Goal: Communication & Community: Answer question/provide support

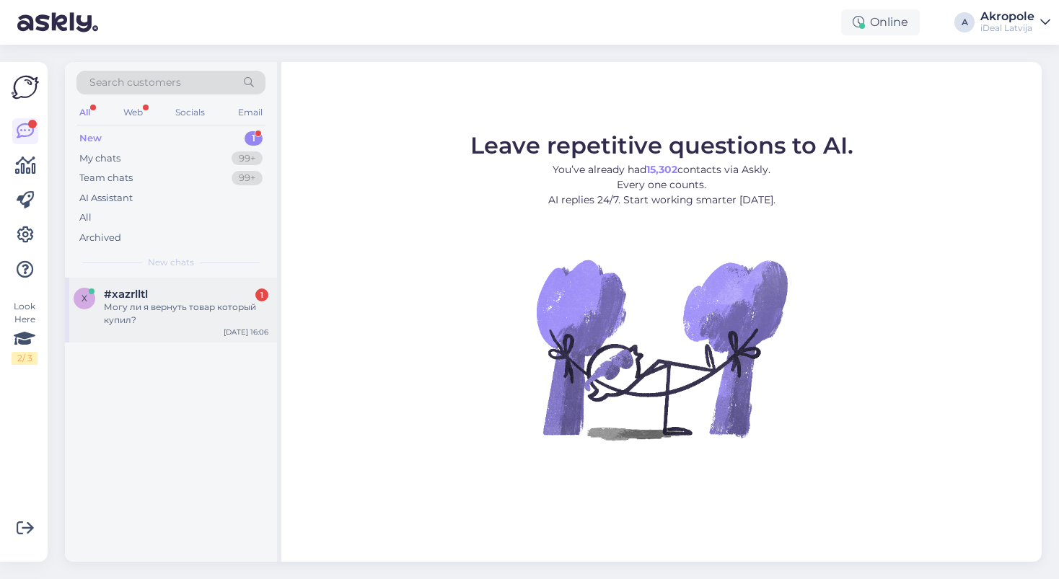
click at [243, 301] on div "Могу ли я вернуть товар который купил?" at bounding box center [186, 314] width 164 height 26
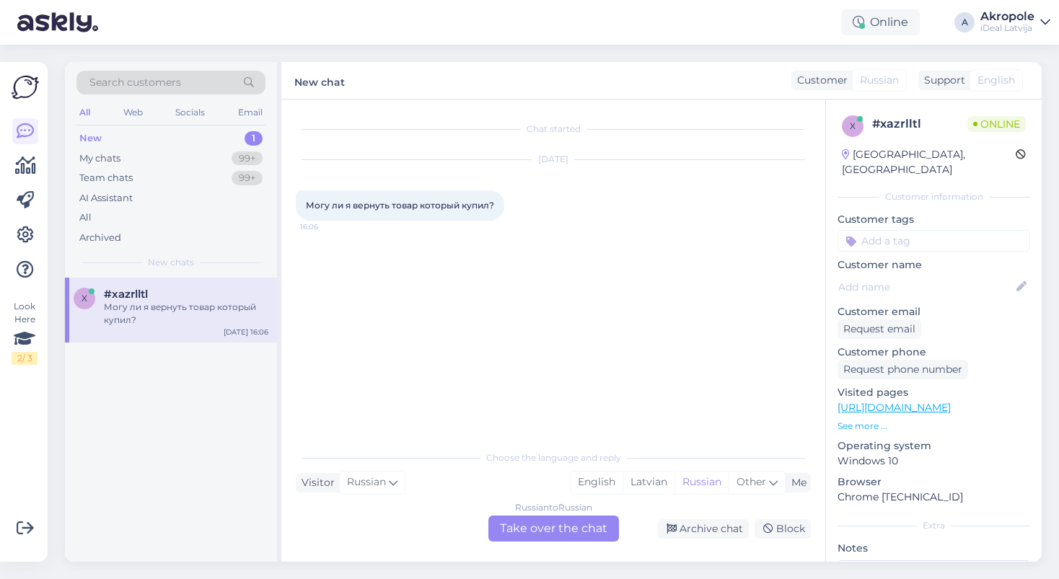
click at [550, 527] on div "Russian to Russian Take over the chat" at bounding box center [553, 529] width 131 height 26
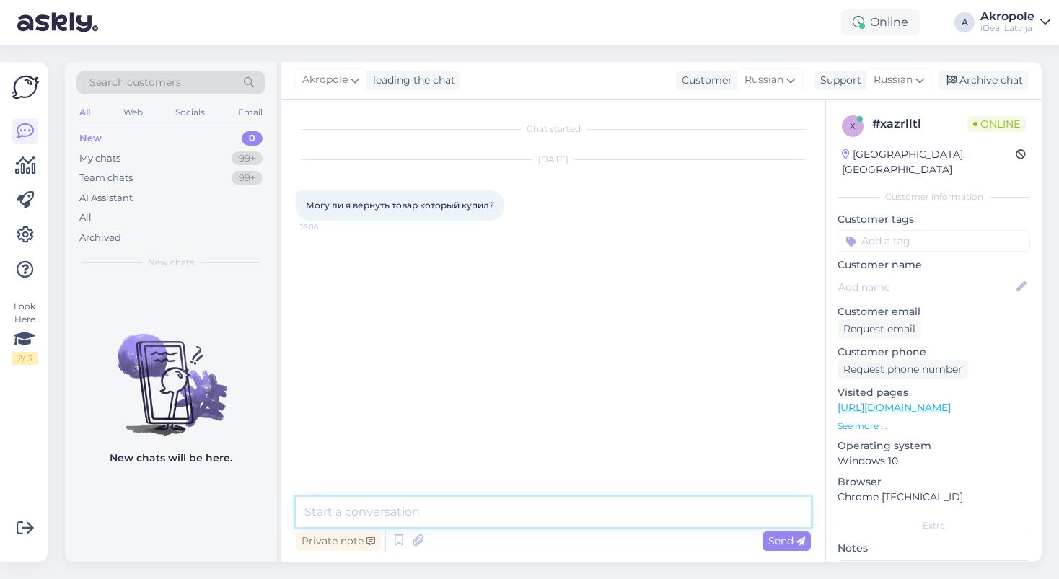
click at [506, 501] on textarea at bounding box center [553, 512] width 515 height 30
type textarea "Добрый день!"
type textarea "[PERSON_NAME]"
type textarea "О каком товаре идет речь?"
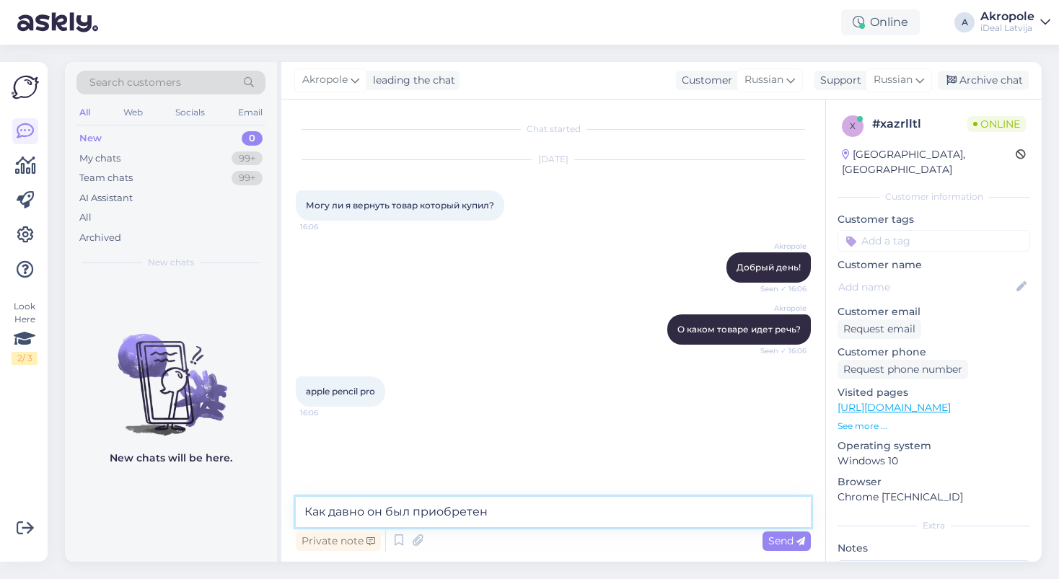
type textarea "Как давно он был приобретен?"
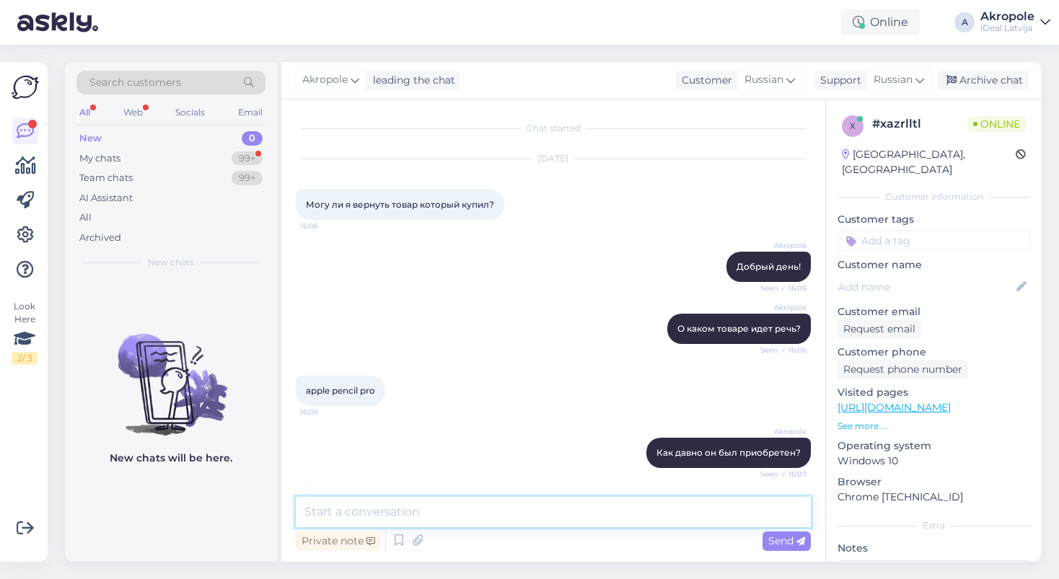
scroll to position [63, 0]
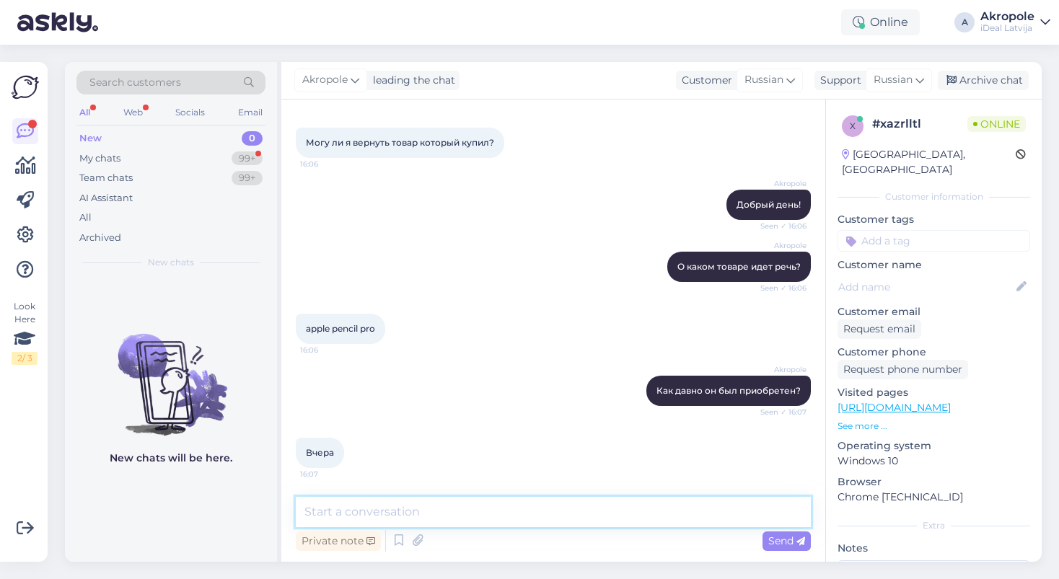
click at [403, 515] on textarea at bounding box center [553, 512] width 515 height 30
type textarea "В принципе, есть такая возможность. По какой причине возврат?"
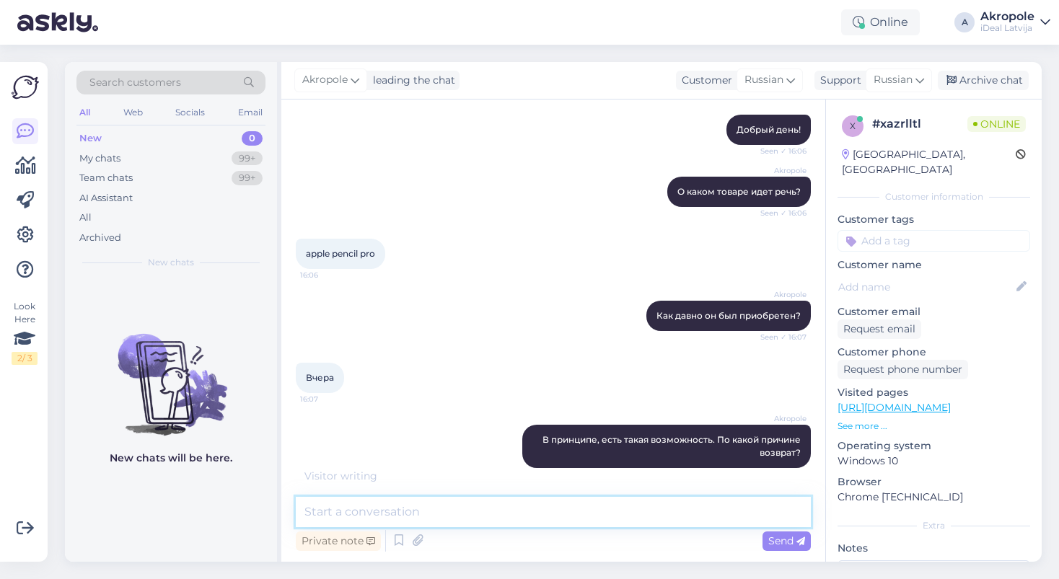
scroll to position [213, 0]
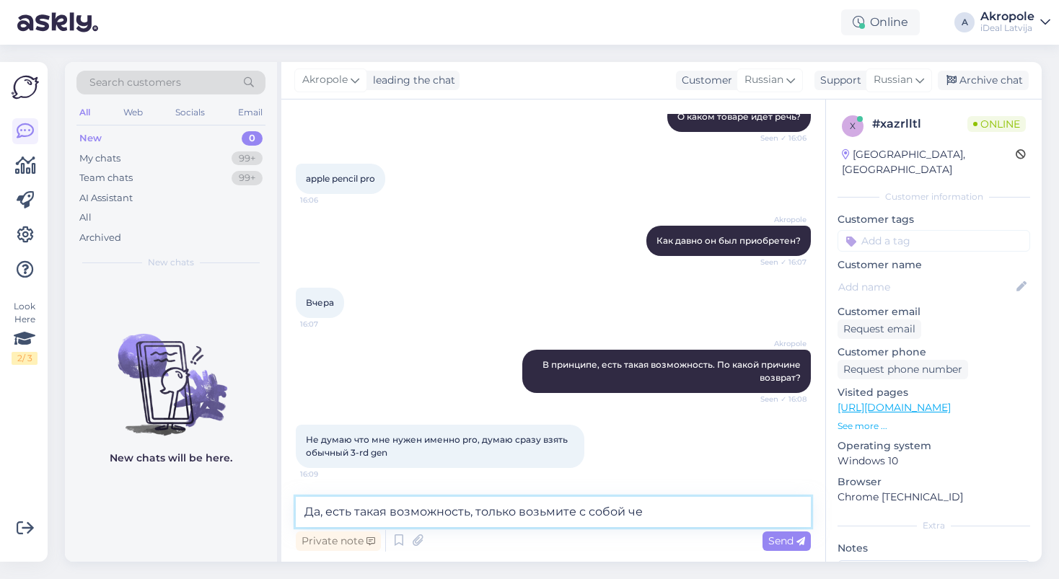
type textarea "Да, есть такая возможность, только возьмите с собой чек"
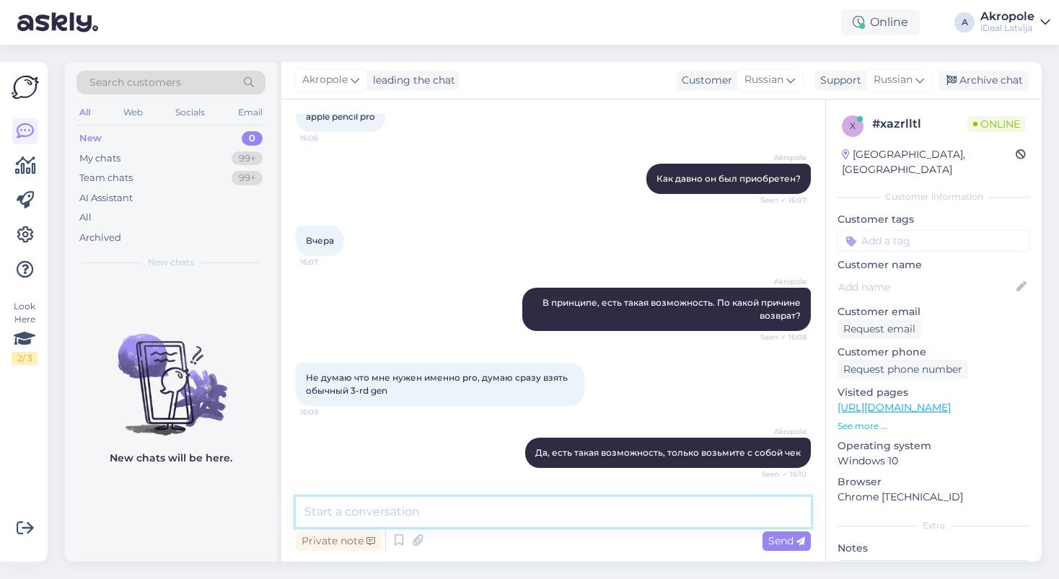
scroll to position [337, 0]
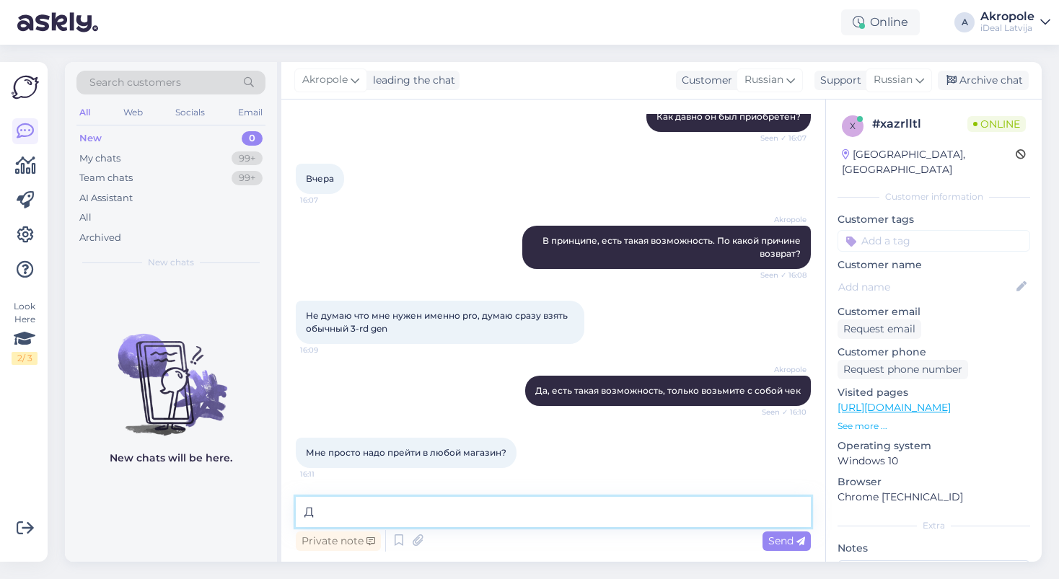
type textarea "Да"
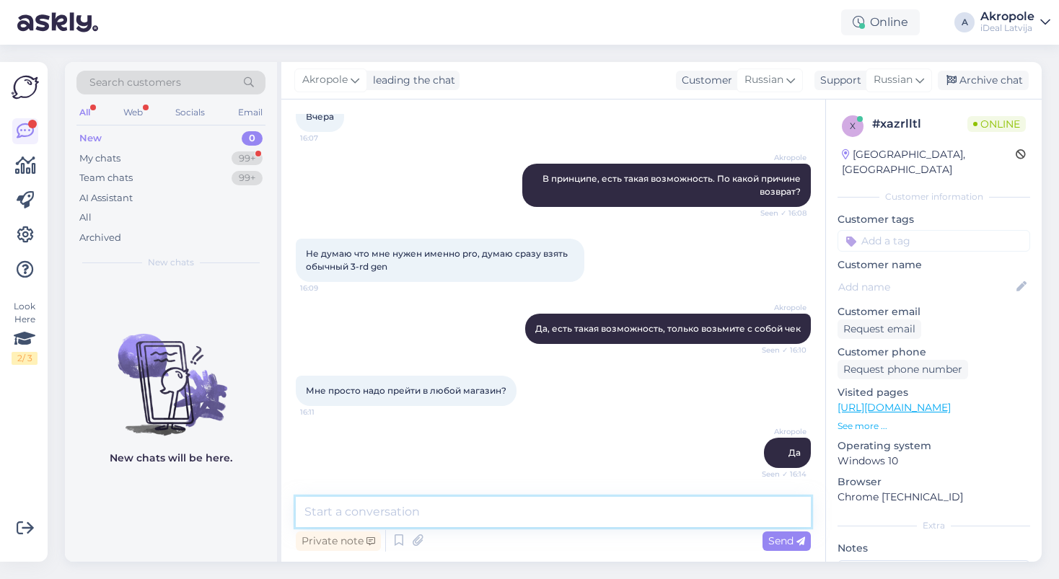
scroll to position [461, 0]
